Goal: Information Seeking & Learning: Check status

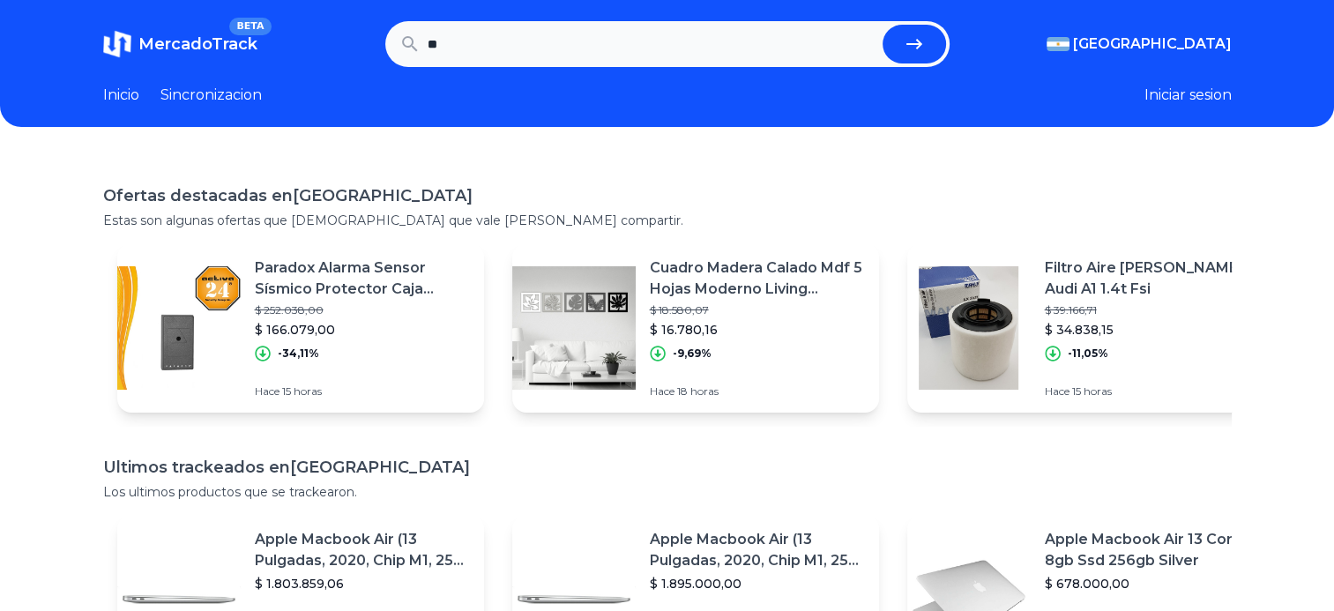
type input "*"
type input "**********"
click at [882, 25] on button "submit" at bounding box center [913, 44] width 63 height 39
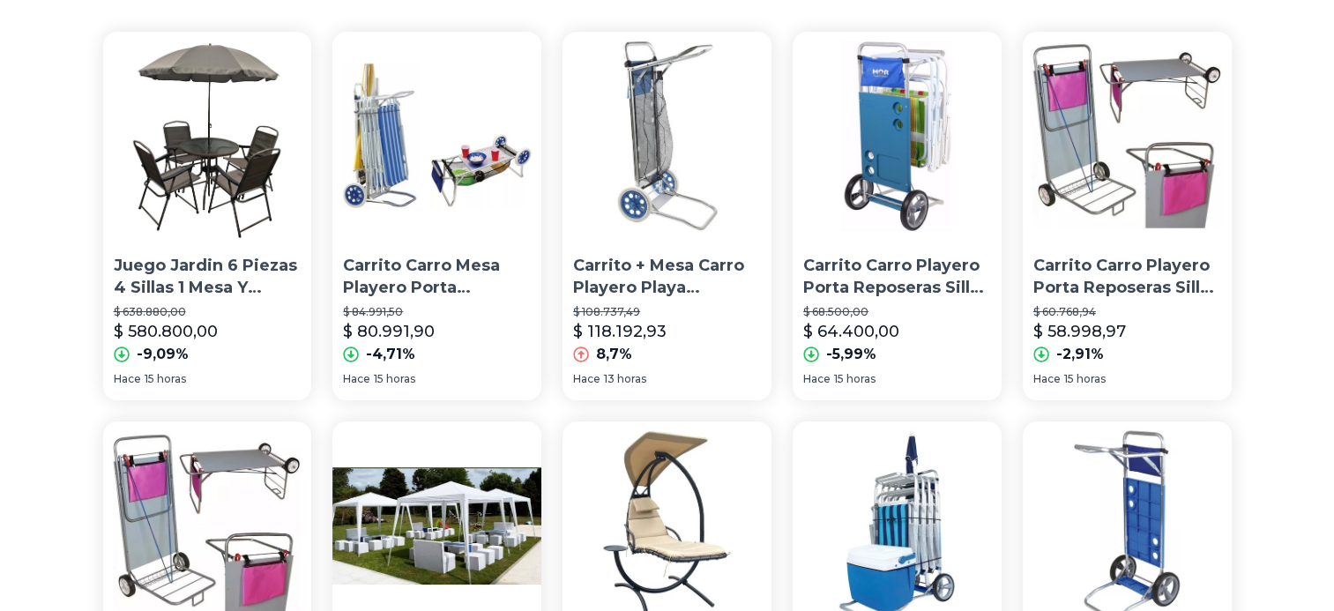
scroll to position [240, 0]
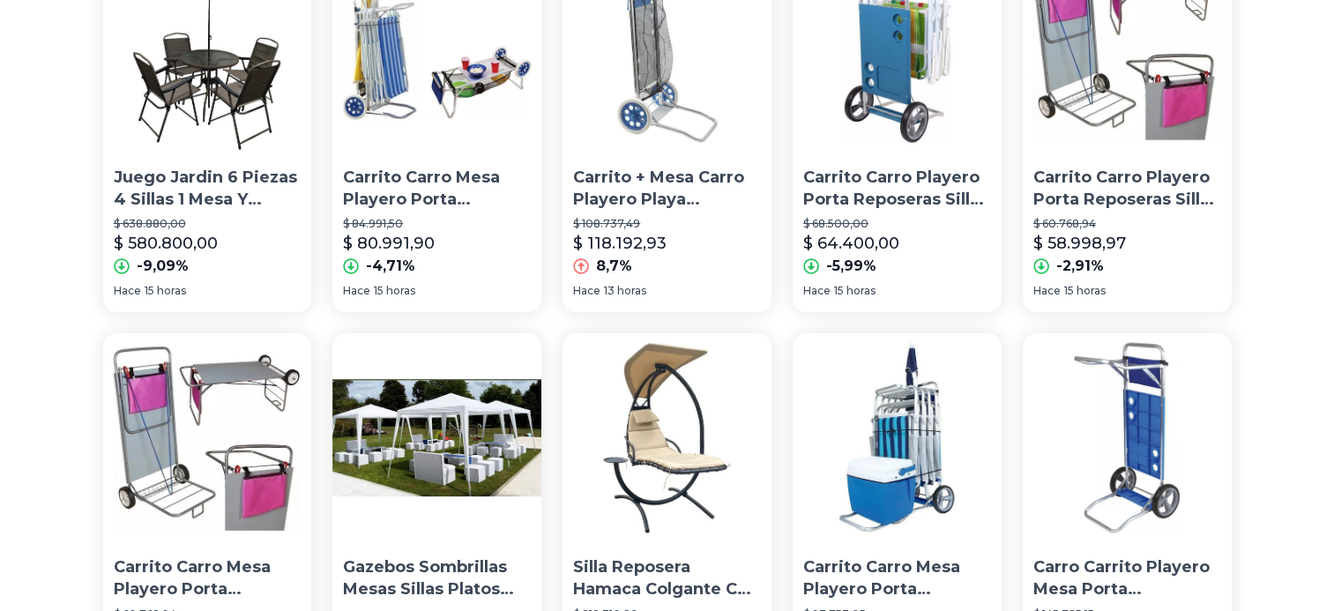
click at [473, 78] on img at bounding box center [436, 48] width 209 height 209
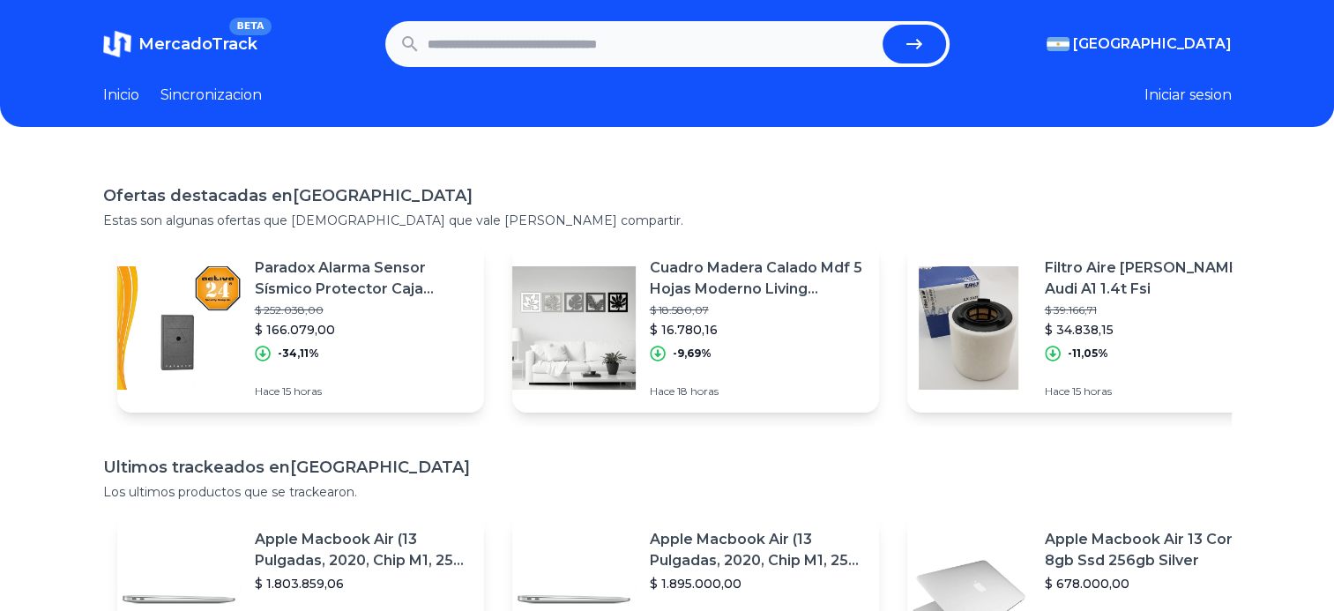
click at [447, 48] on input "text" at bounding box center [652, 44] width 448 height 39
type input "*******"
click at [882, 25] on button "submit" at bounding box center [913, 44] width 63 height 39
click at [451, 42] on input "text" at bounding box center [652, 44] width 448 height 39
type input "*******"
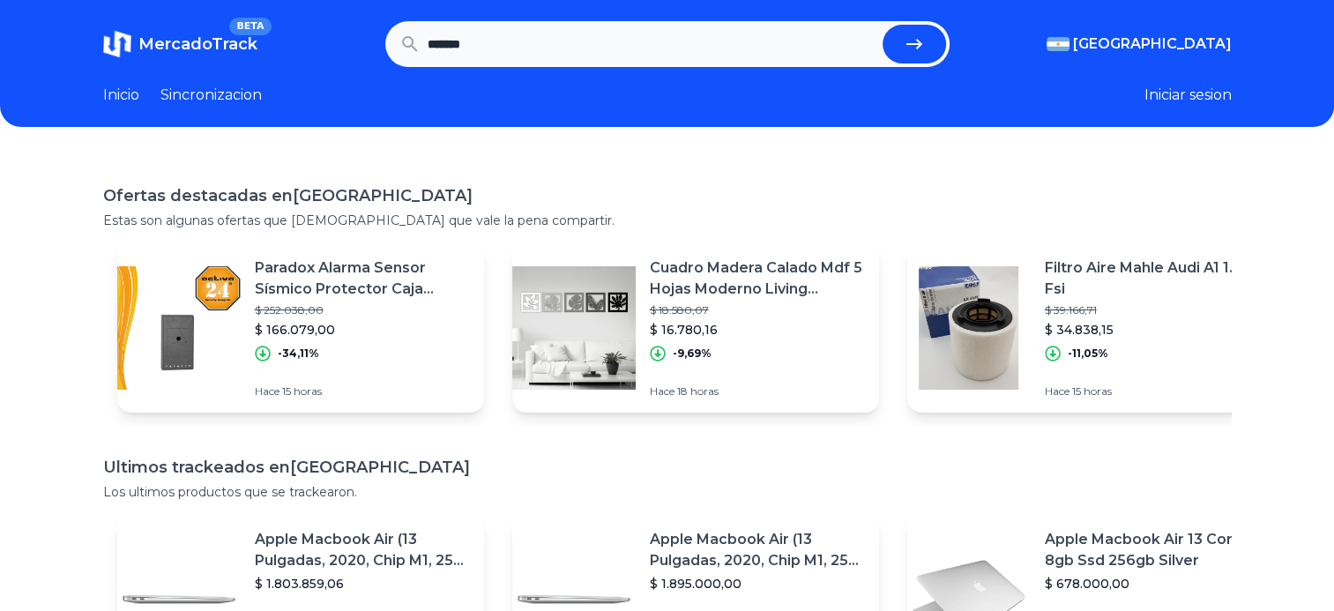
click at [882, 25] on button "submit" at bounding box center [913, 44] width 63 height 39
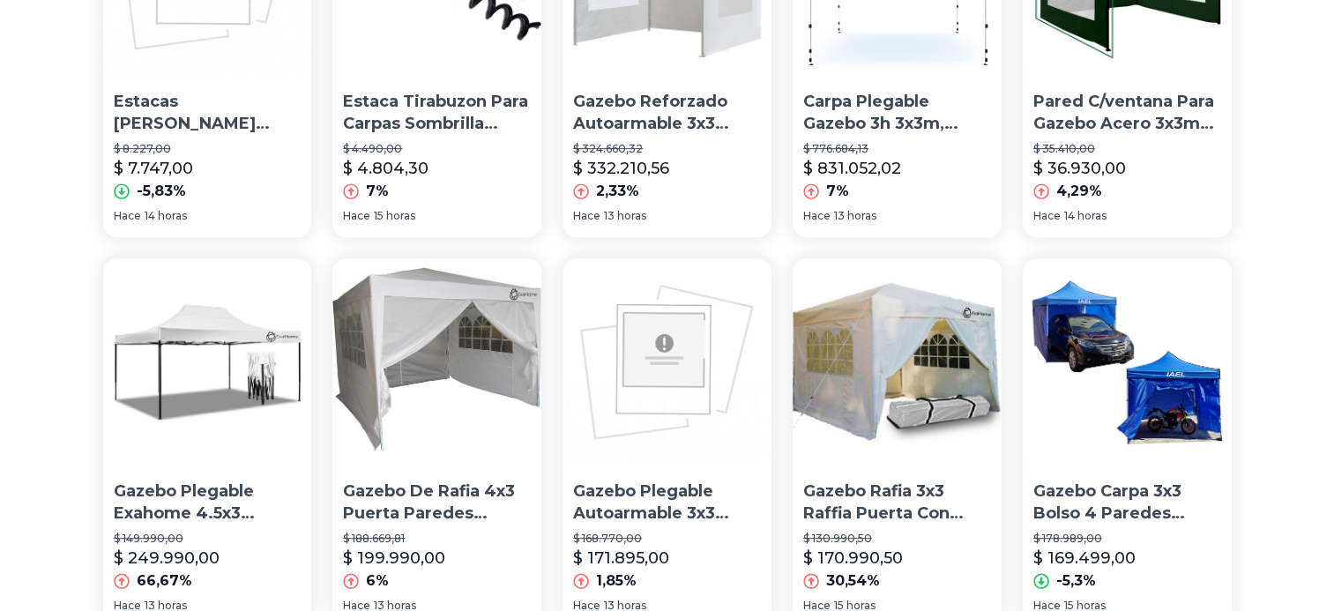
scroll to position [793, 0]
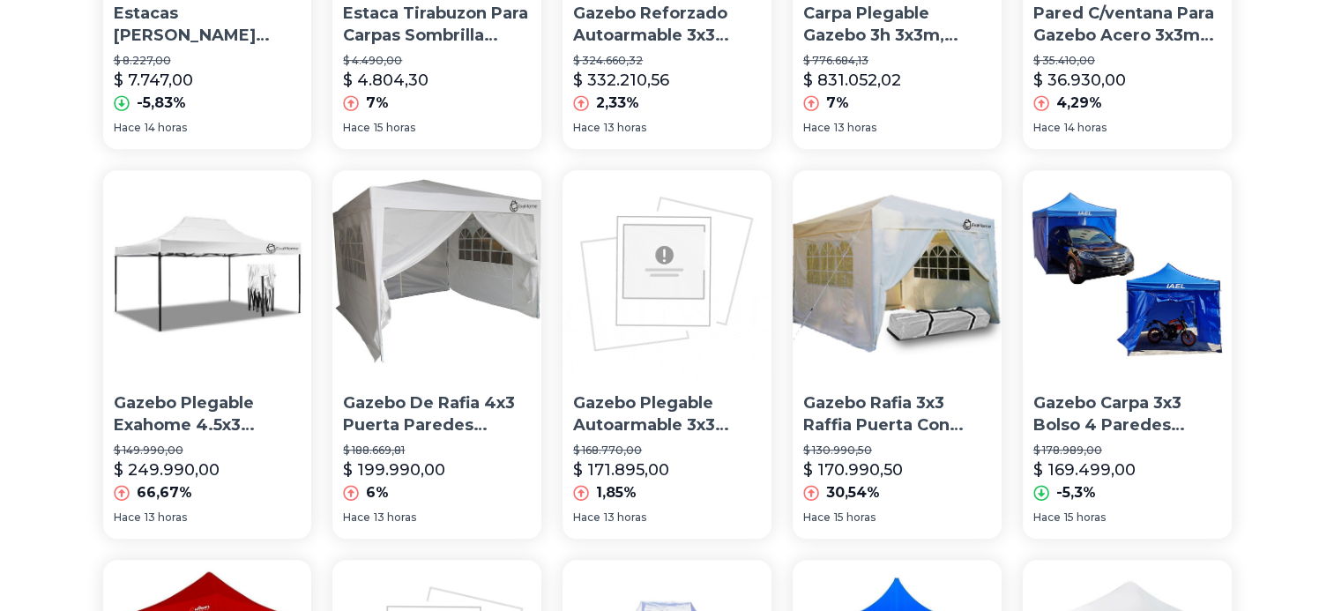
click at [443, 251] on img at bounding box center [436, 274] width 209 height 209
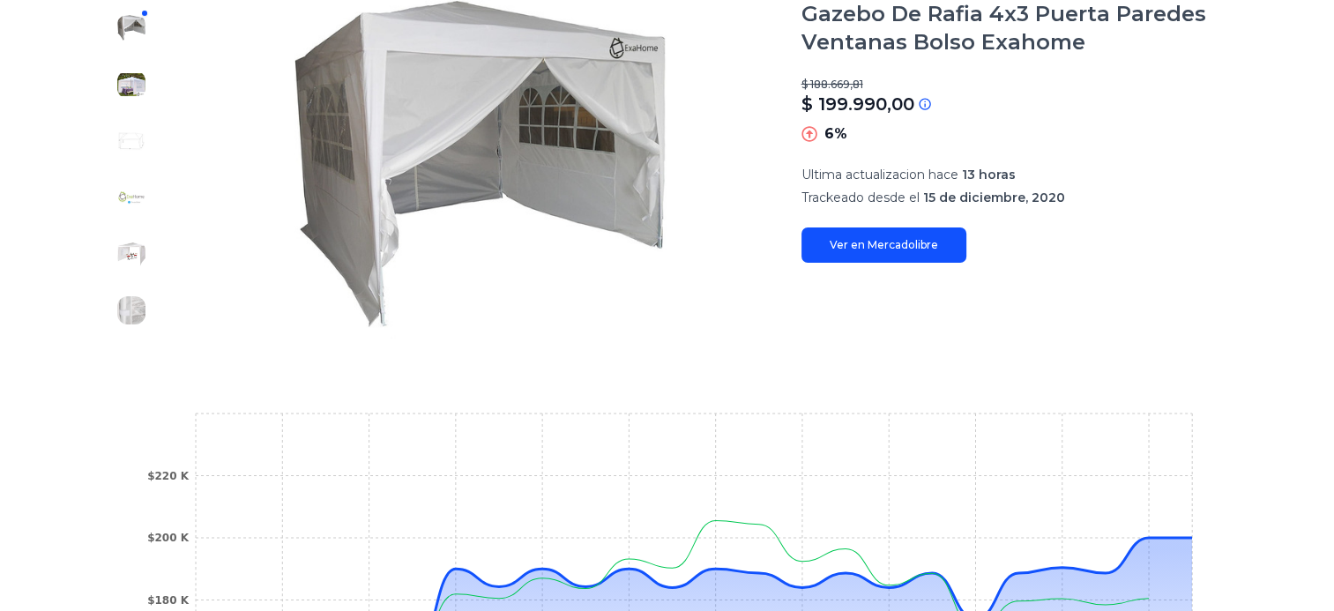
scroll to position [176, 0]
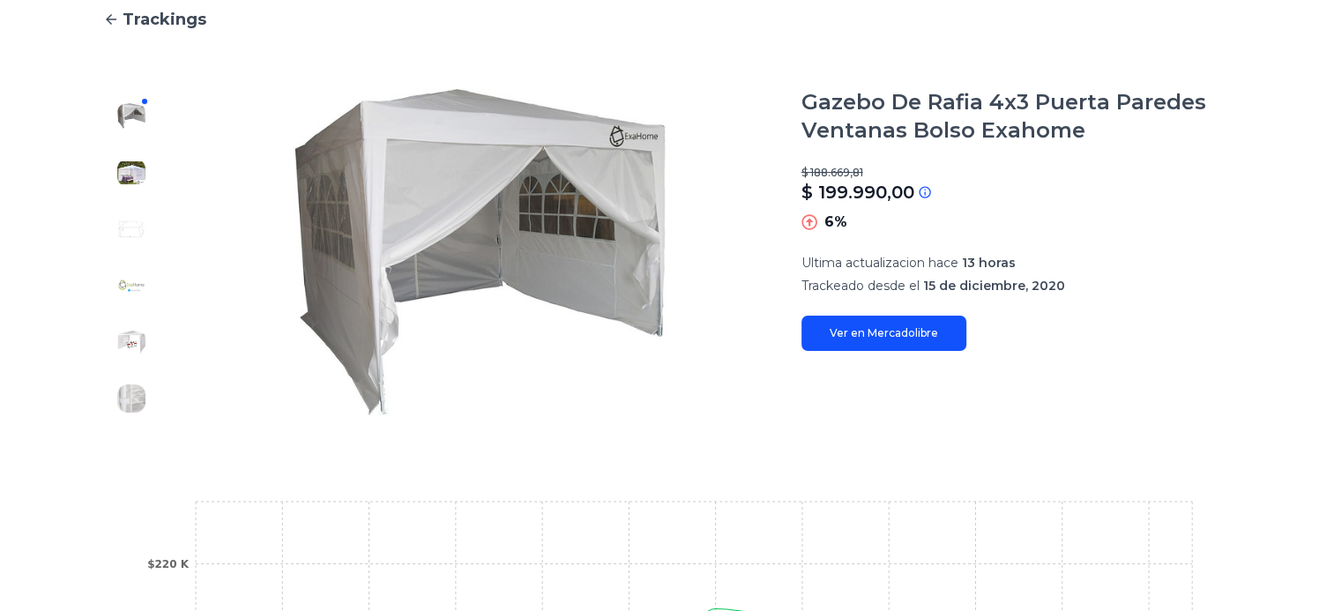
click at [116, 180] on div at bounding box center [131, 257] width 56 height 339
click at [123, 175] on img at bounding box center [131, 173] width 28 height 28
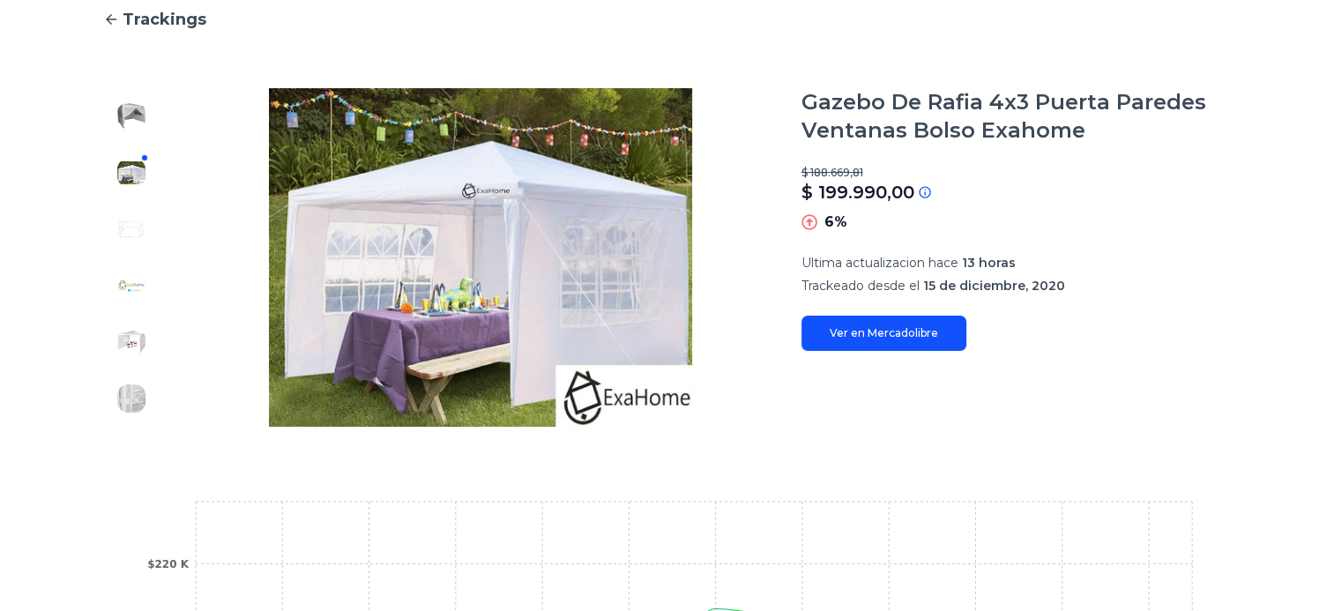
click at [136, 225] on img at bounding box center [131, 229] width 28 height 28
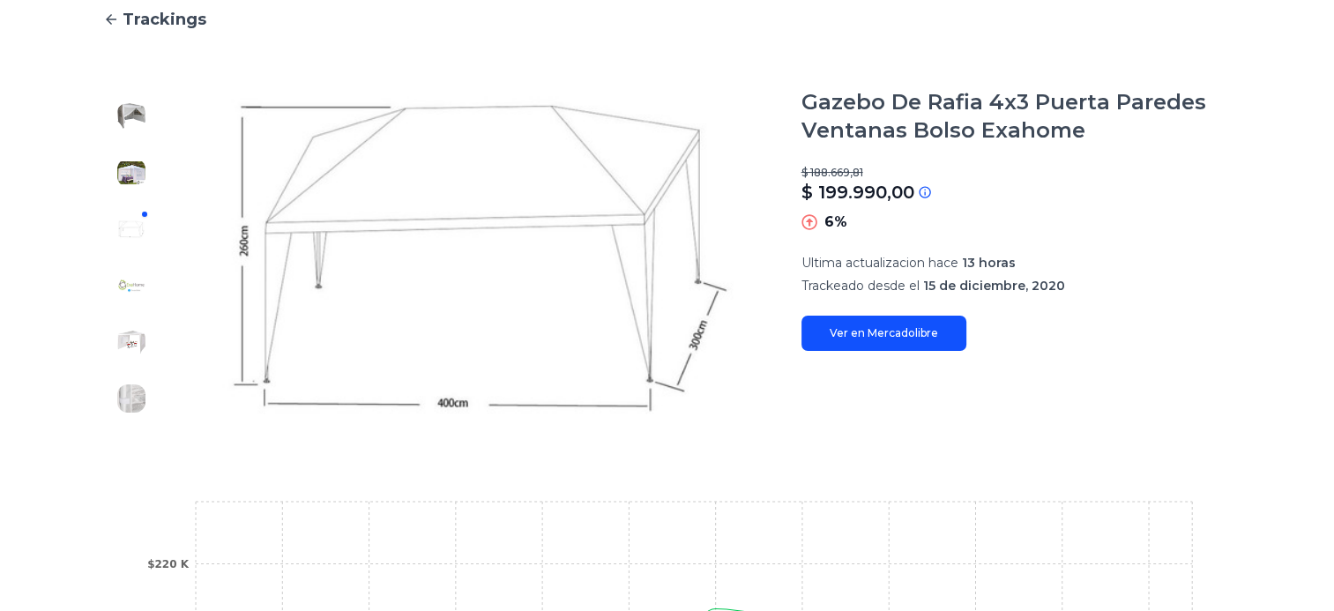
click at [130, 281] on img at bounding box center [131, 286] width 28 height 28
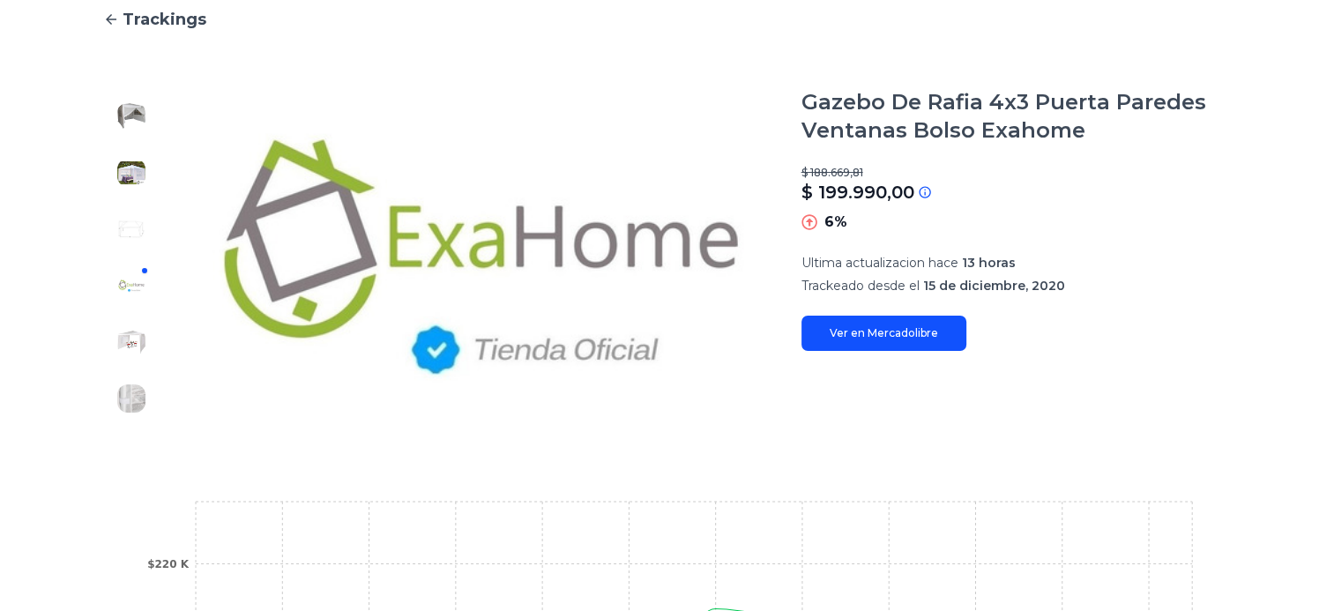
click at [145, 349] on img at bounding box center [131, 342] width 28 height 28
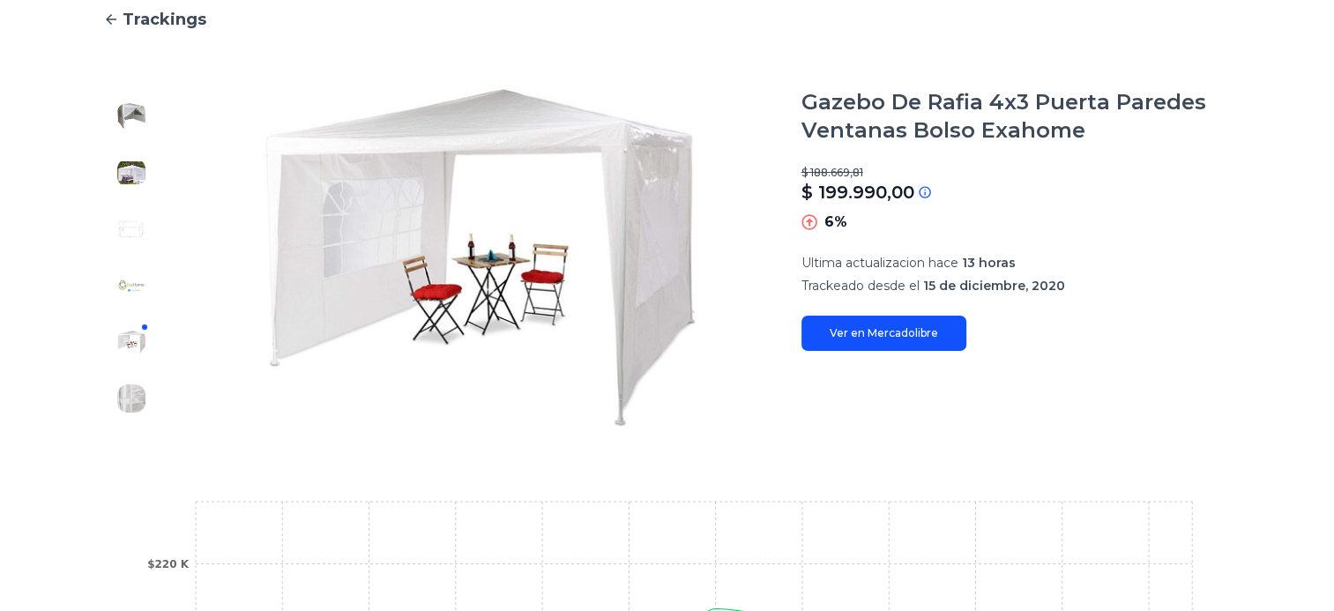
click at [133, 391] on img at bounding box center [131, 398] width 28 height 28
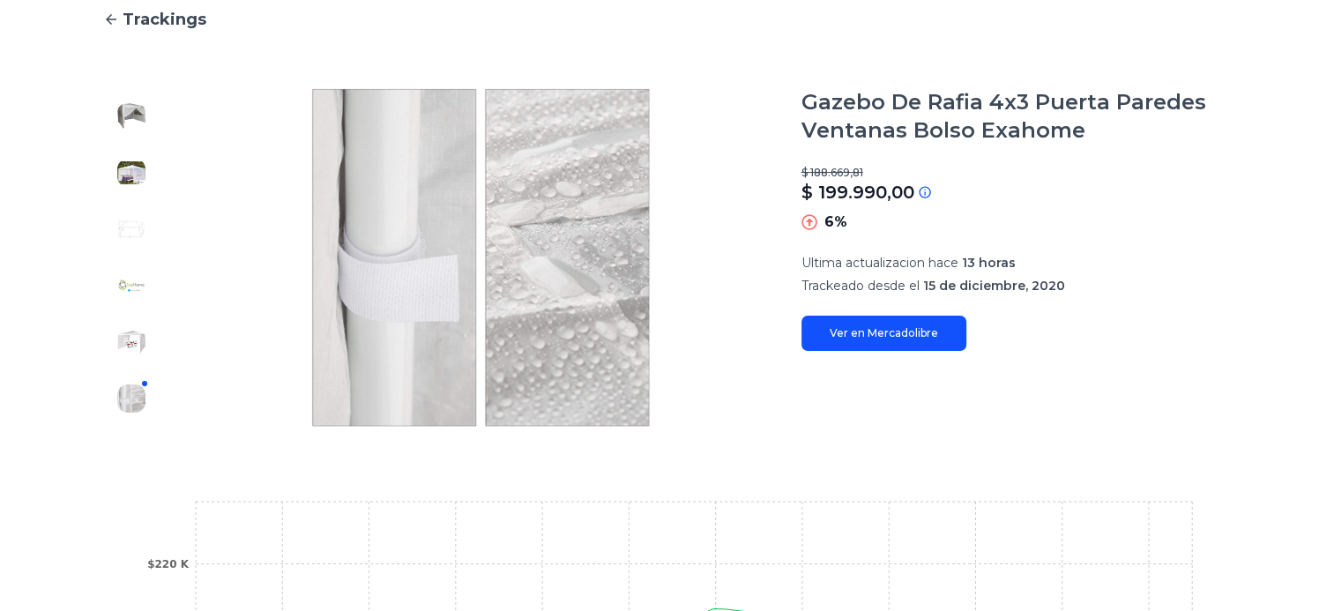
click at [142, 338] on img at bounding box center [131, 342] width 28 height 28
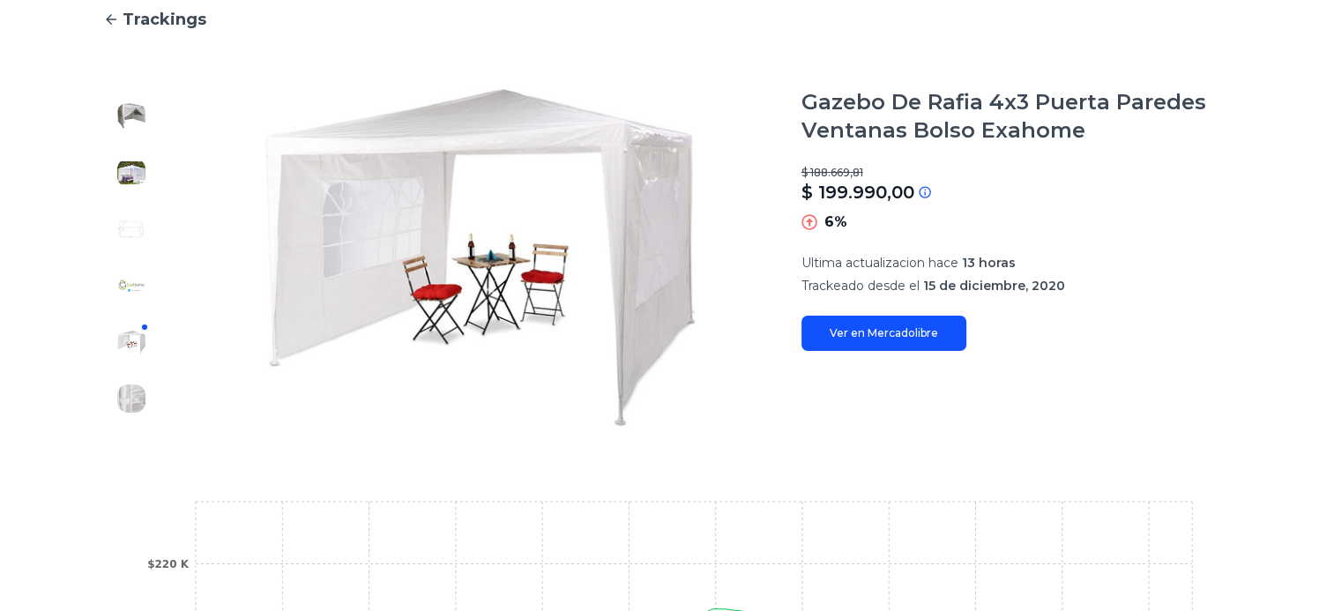
click at [120, 115] on div at bounding box center [131, 257] width 56 height 339
click at [138, 109] on img at bounding box center [131, 116] width 28 height 28
